Goal: Task Accomplishment & Management: Manage account settings

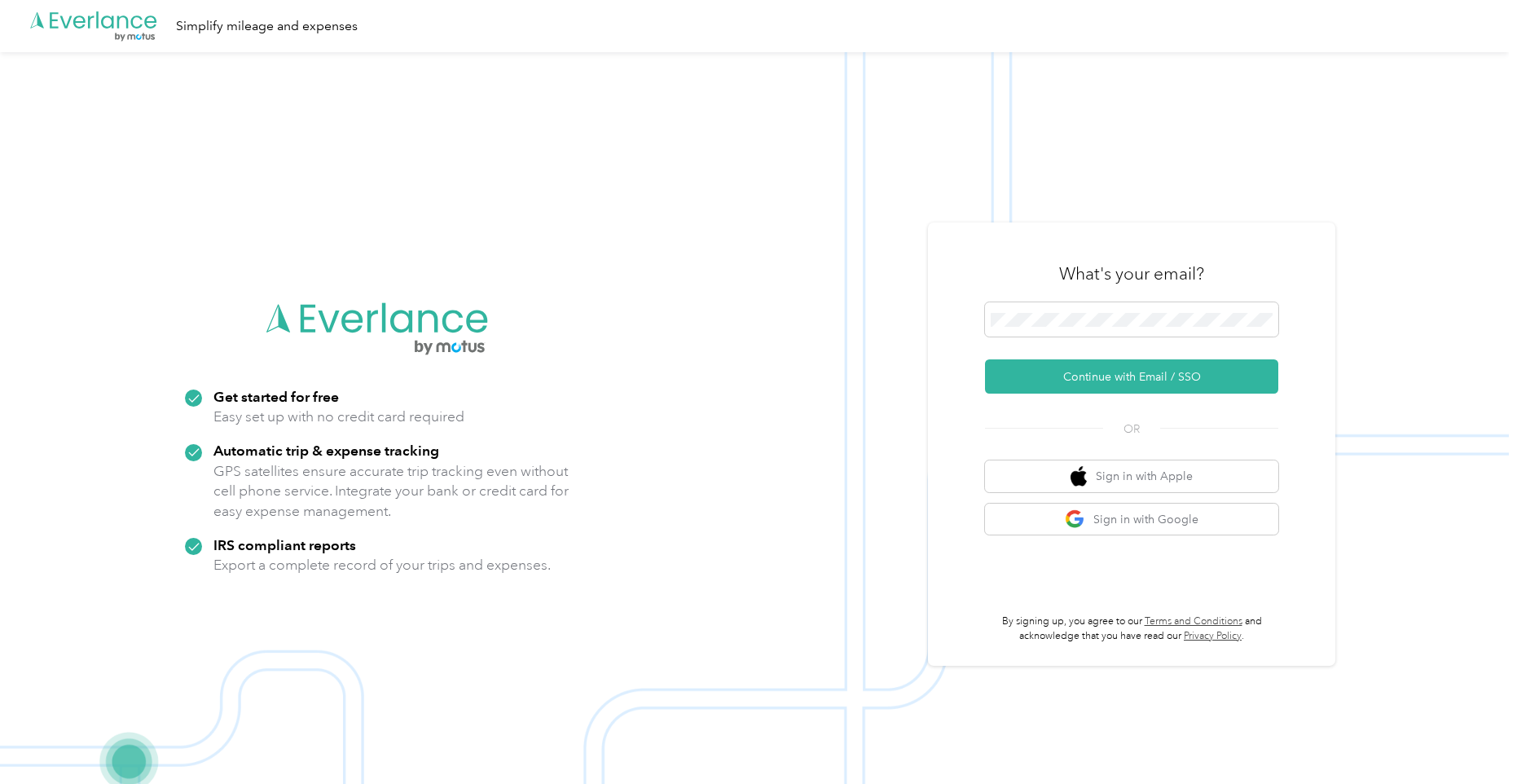
click at [1088, 301] on div "What's your email?" at bounding box center [1132, 274] width 294 height 57
click at [1065, 307] on span at bounding box center [1132, 319] width 294 height 34
click at [1087, 380] on button "Continue with Email / SSO" at bounding box center [1132, 376] width 294 height 34
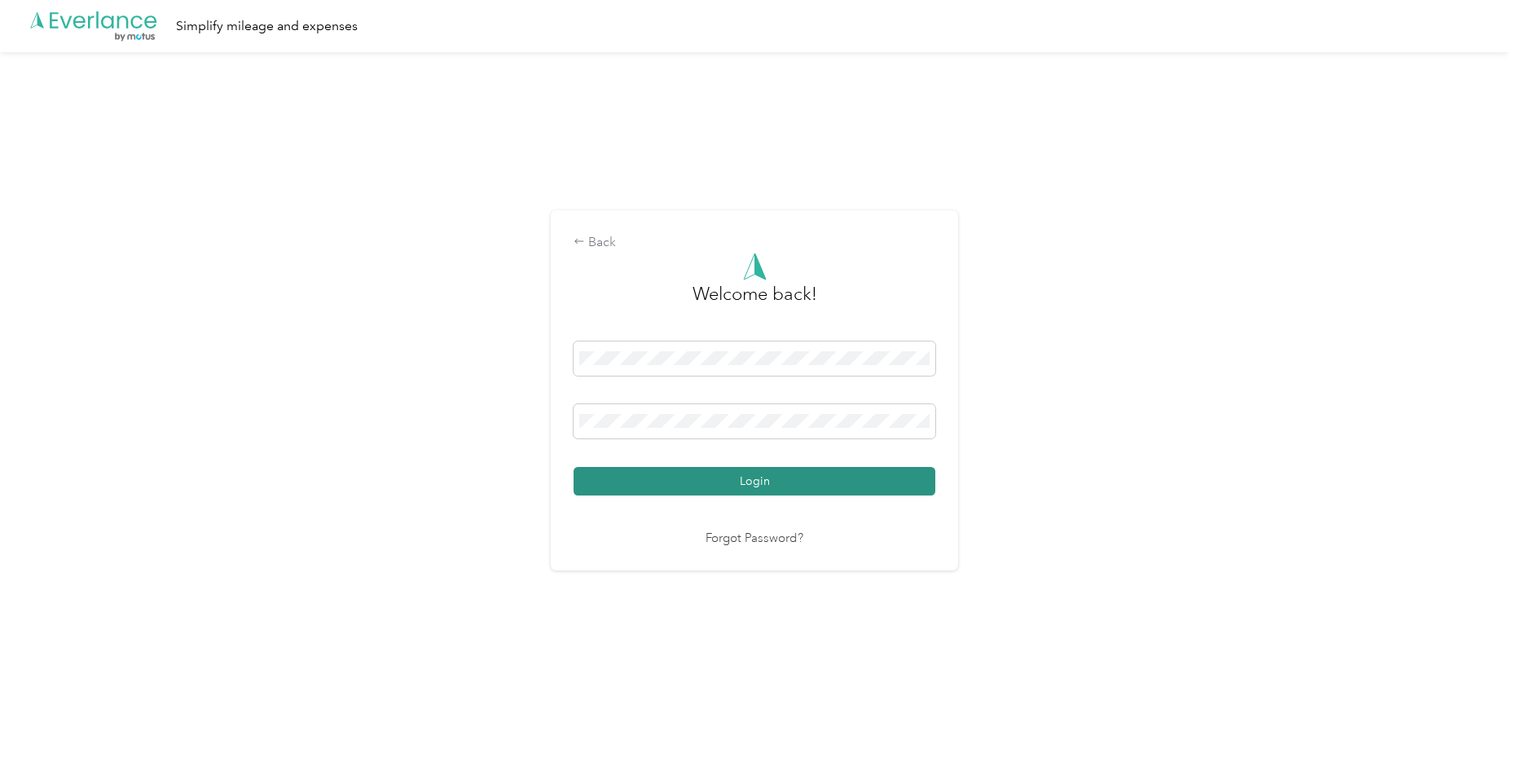
click at [724, 471] on button "Login" at bounding box center [754, 481] width 361 height 29
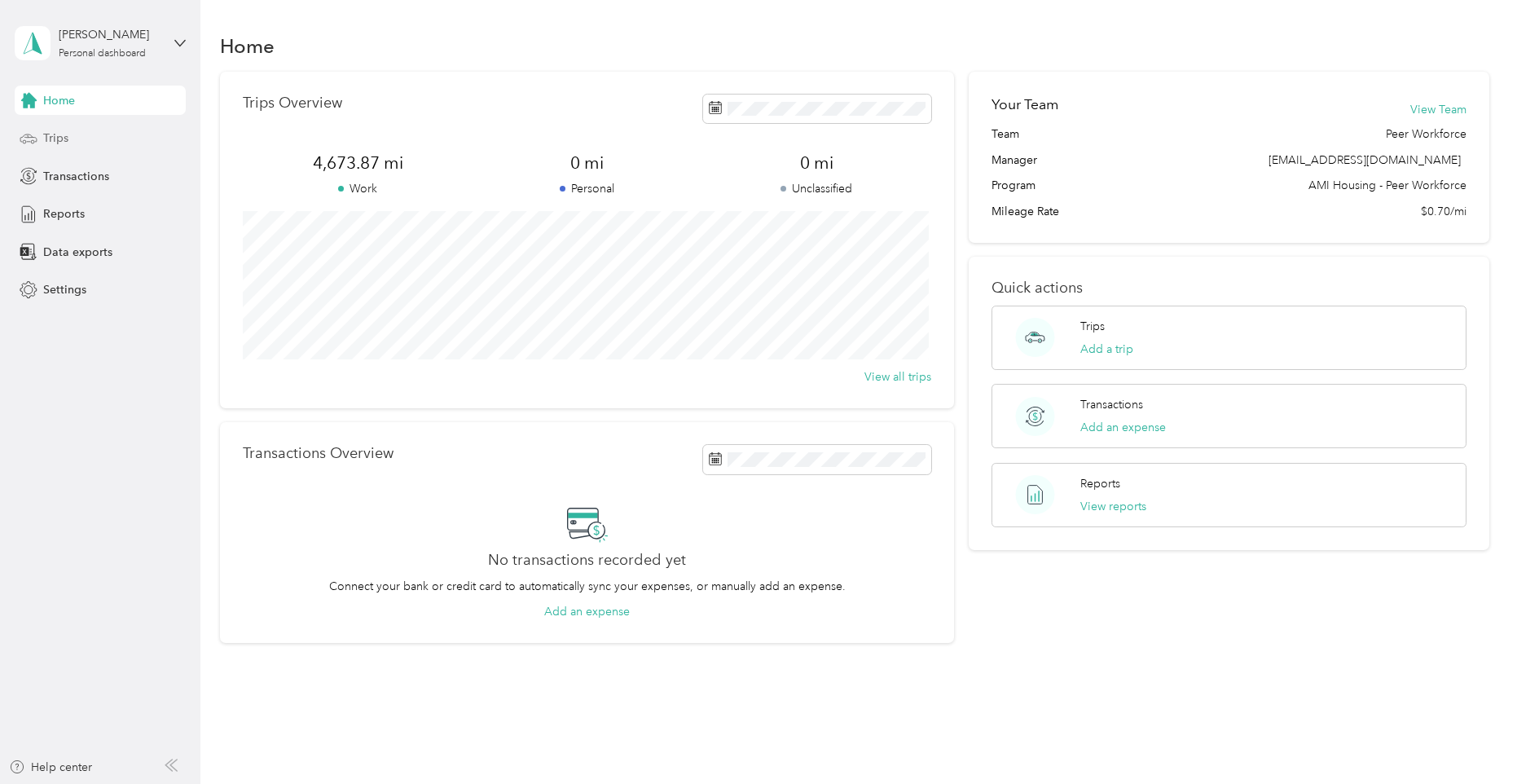
click at [54, 131] on span "Trips" at bounding box center [55, 137] width 25 height 17
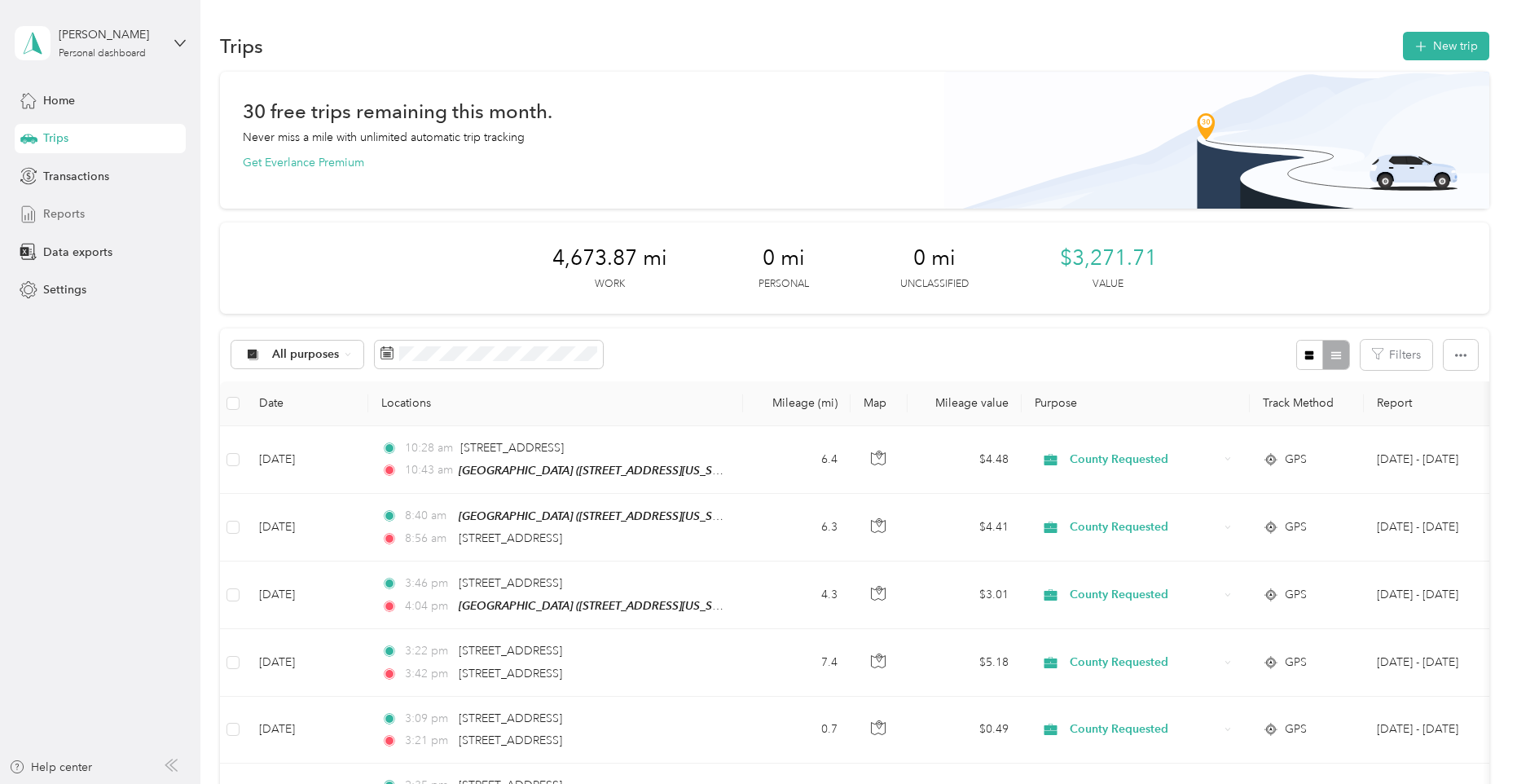
click at [64, 209] on span "Reports" at bounding box center [63, 213] width 42 height 17
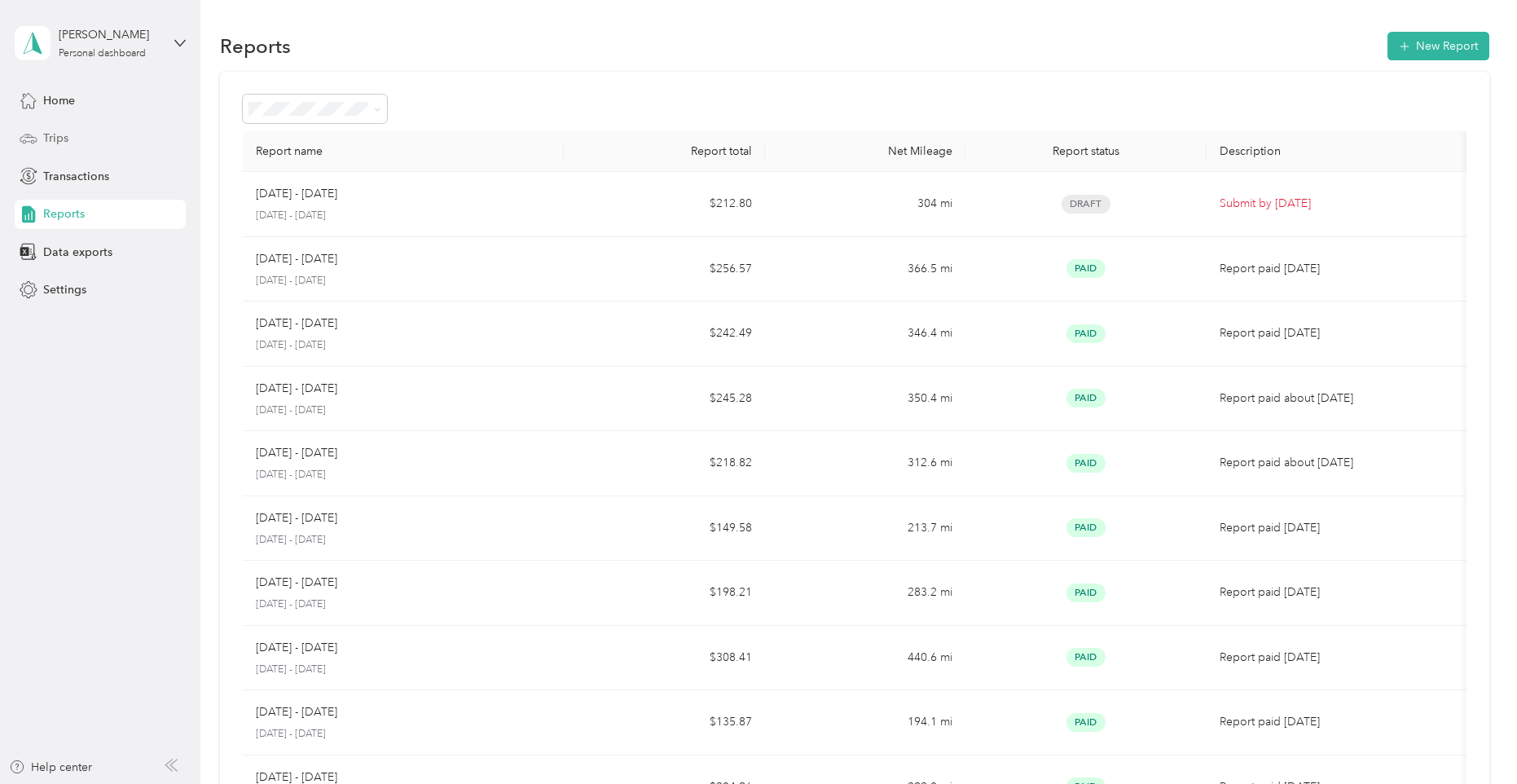
click at [94, 136] on div "Trips" at bounding box center [100, 138] width 171 height 29
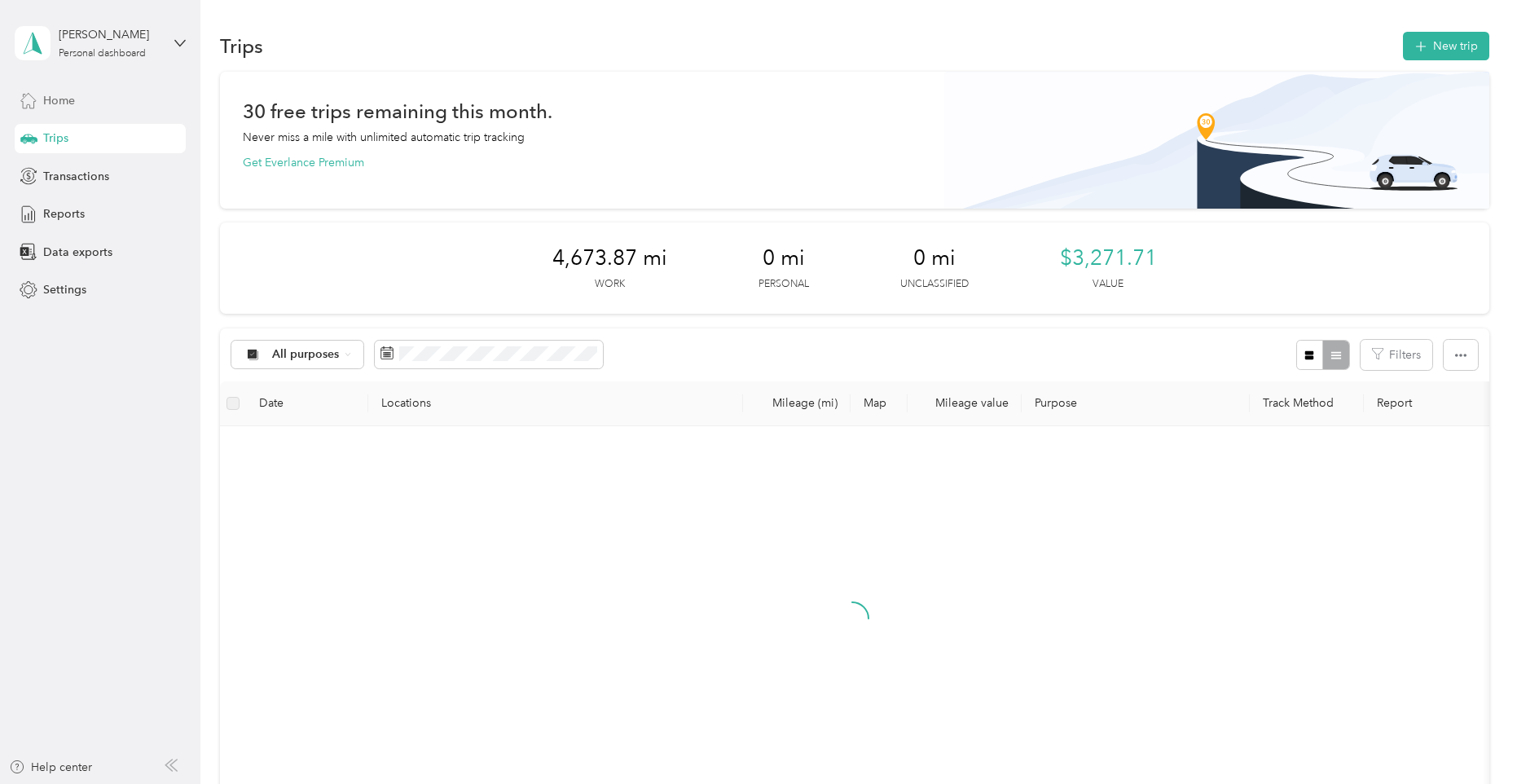
click at [95, 99] on div "Home" at bounding box center [100, 100] width 171 height 29
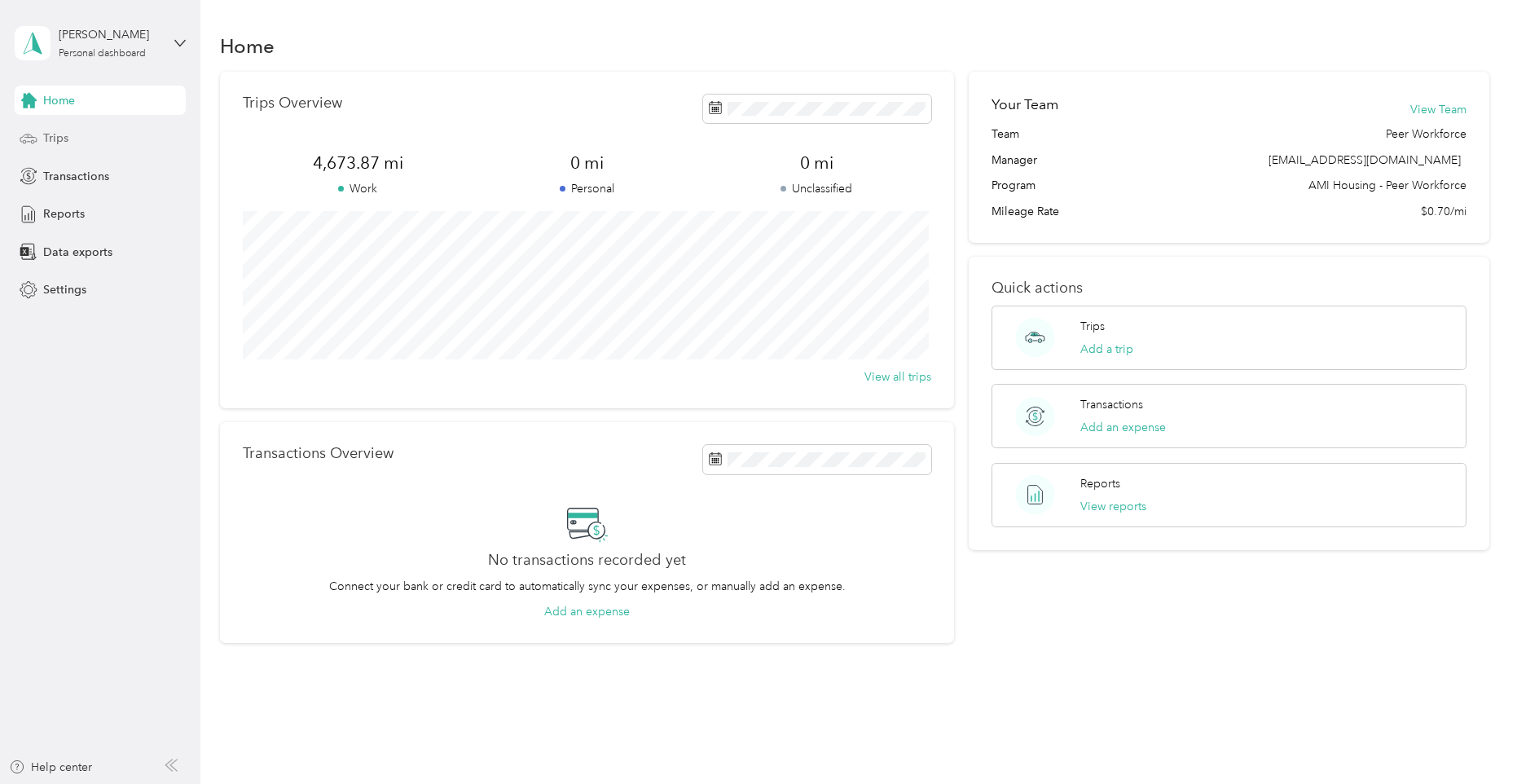
click at [55, 136] on span "Trips" at bounding box center [55, 137] width 25 height 17
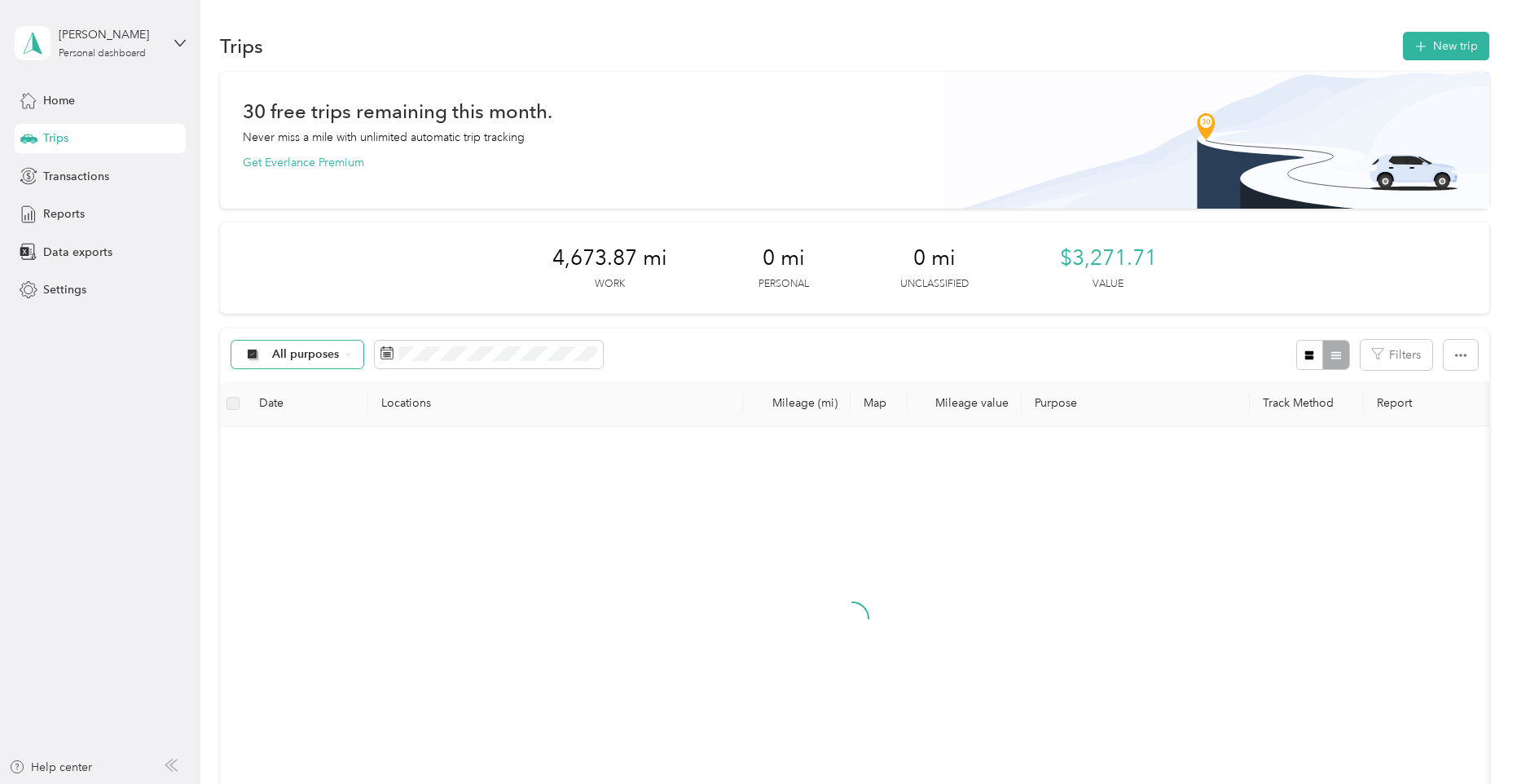
click at [344, 353] on icon at bounding box center [347, 354] width 6 height 6
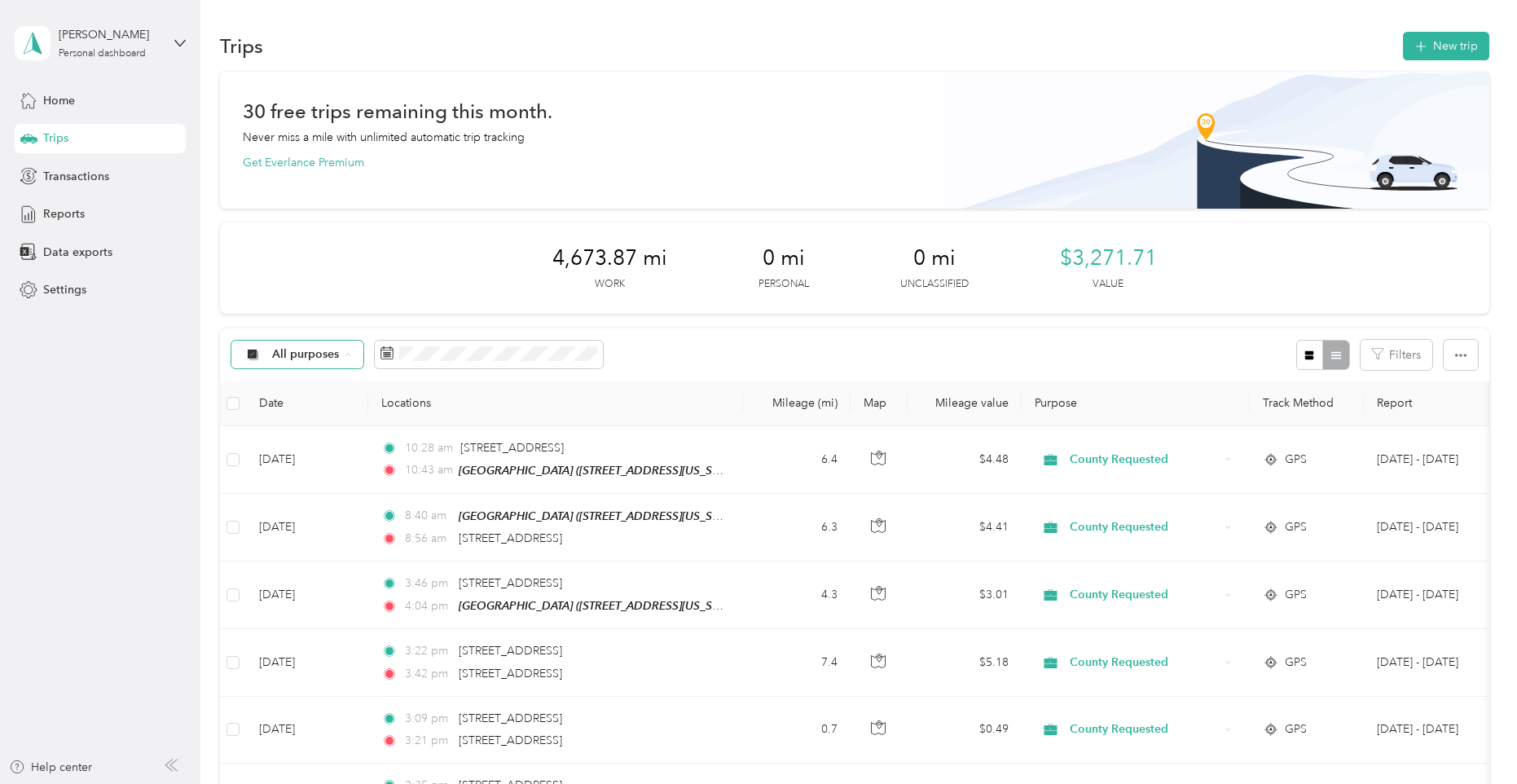
click at [1026, 367] on div "All purposes Filters" at bounding box center [855, 354] width 1269 height 53
click at [46, 174] on span "Transactions" at bounding box center [76, 176] width 66 height 17
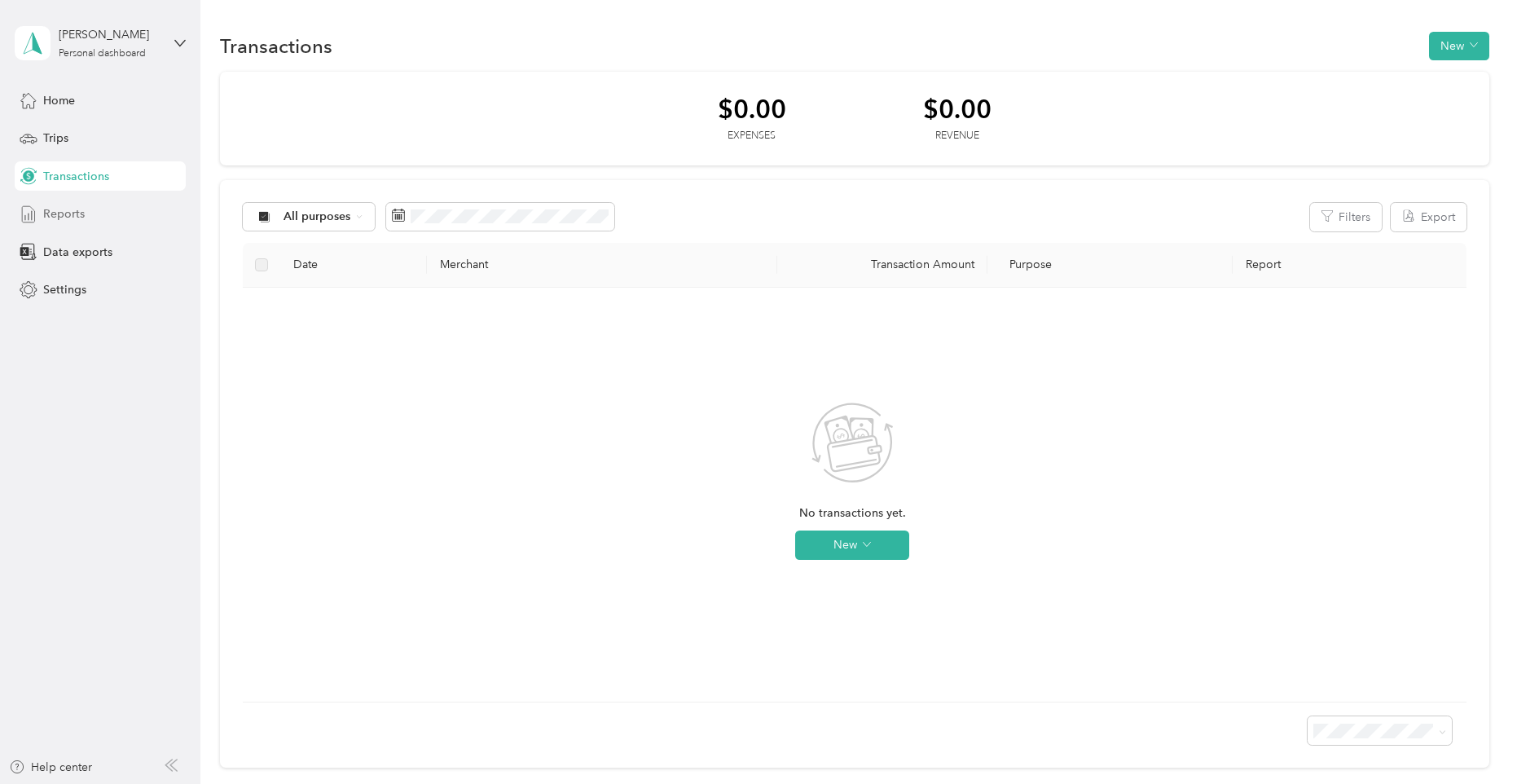
click at [82, 210] on span "Reports" at bounding box center [63, 213] width 42 height 17
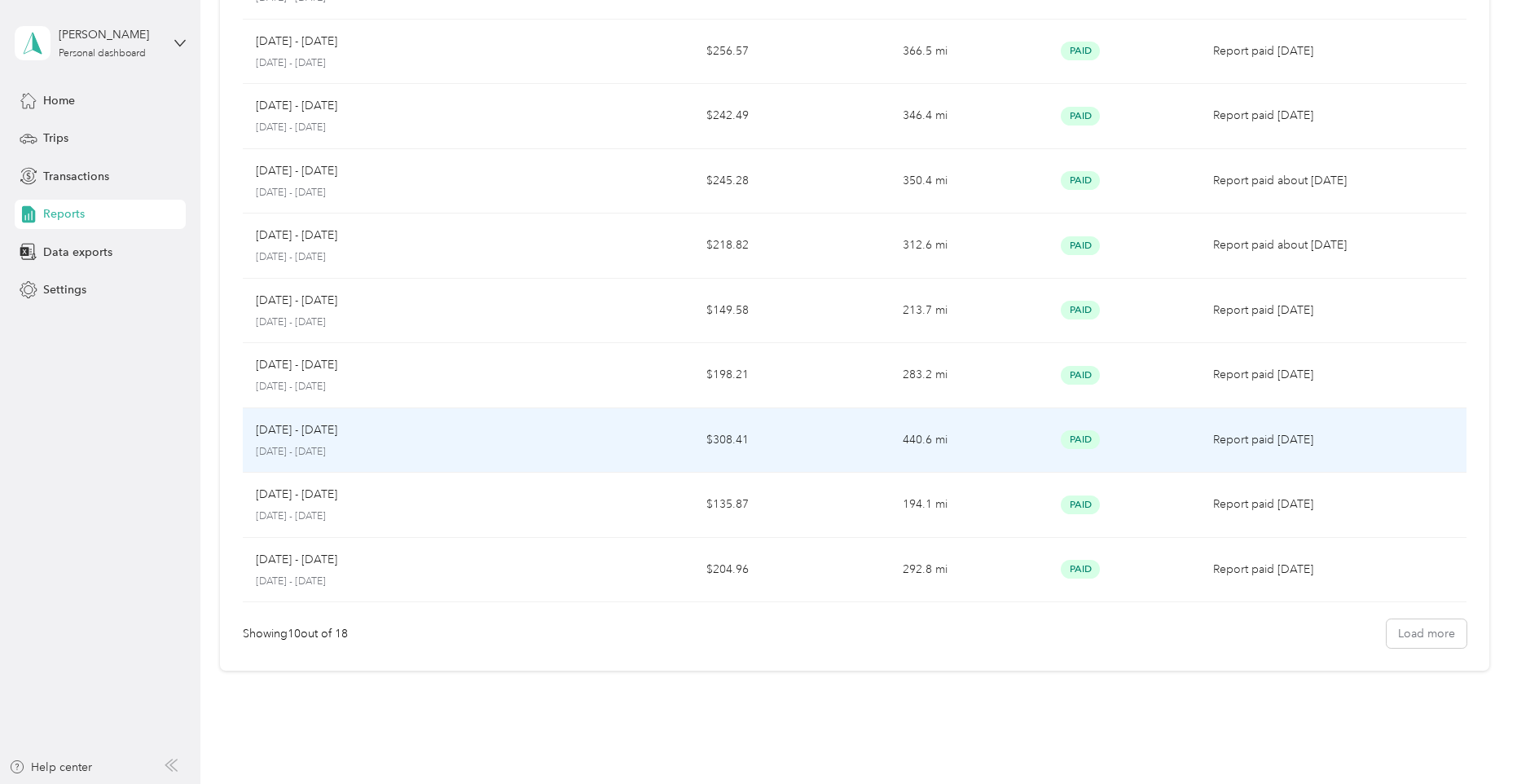
scroll to position [244, 0]
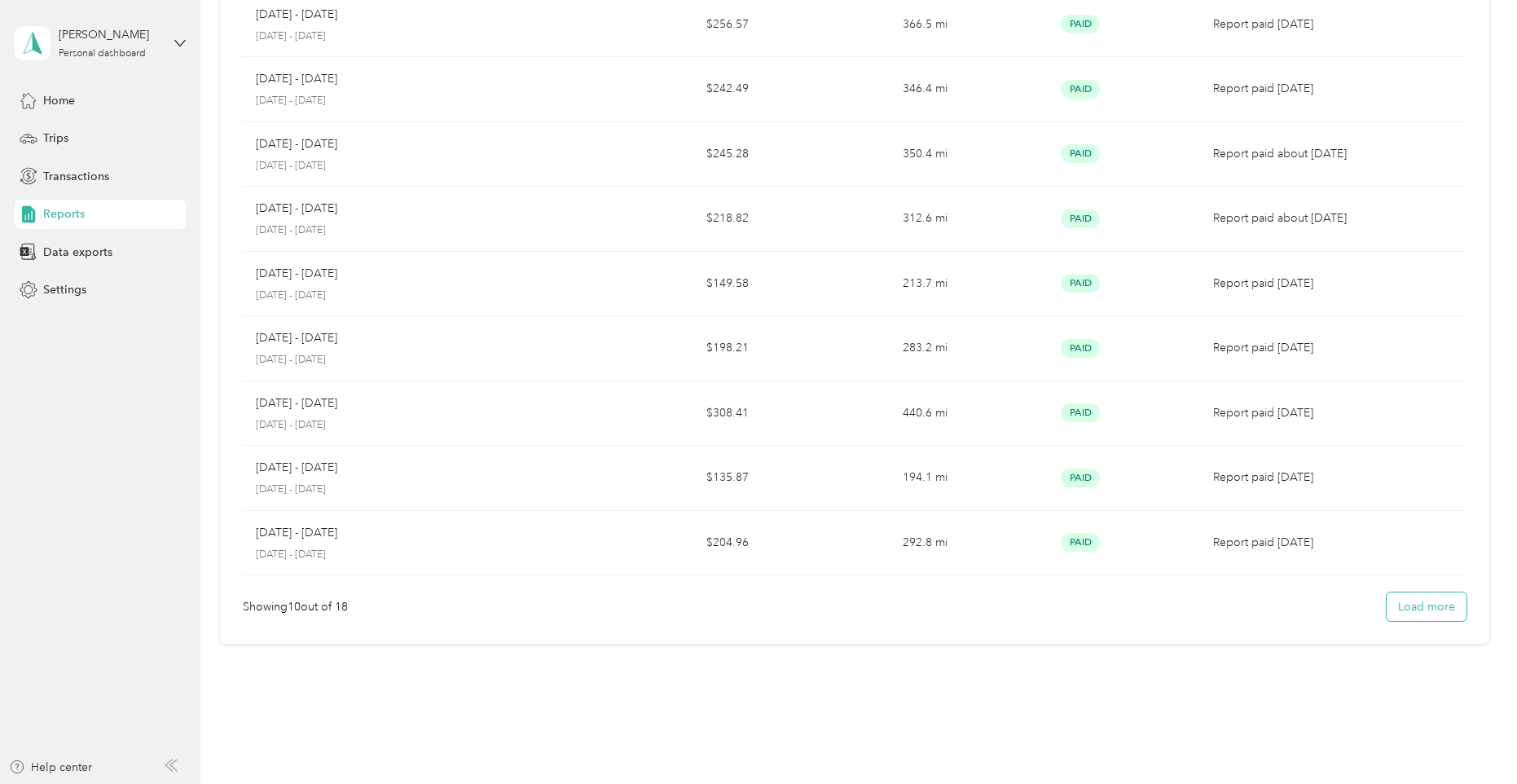
click at [1405, 615] on button "Load more" at bounding box center [1426, 607] width 79 height 29
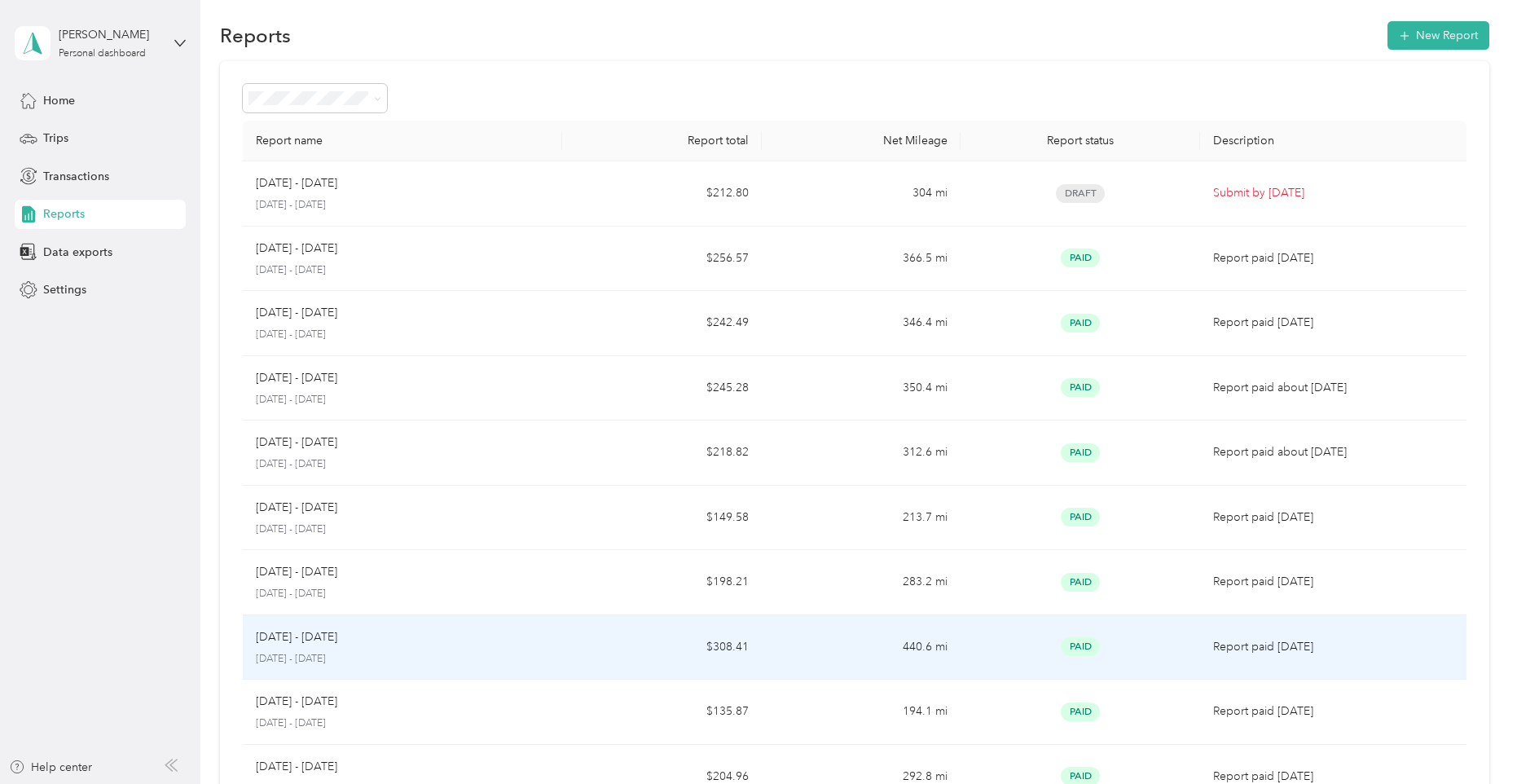
scroll to position [0, 0]
